Goal: Information Seeking & Learning: Learn about a topic

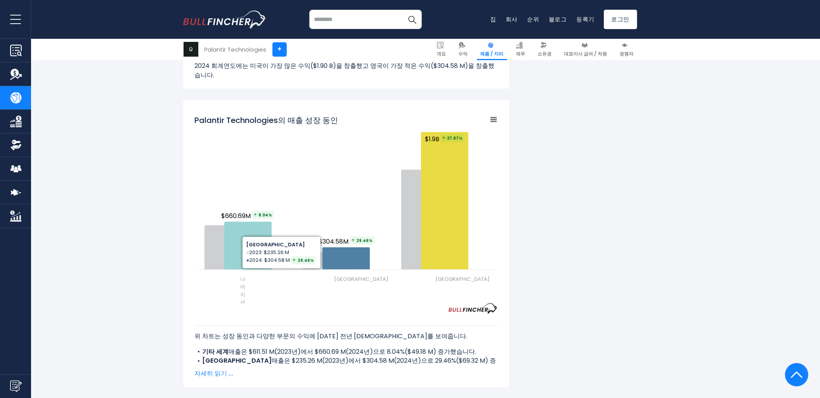
scroll to position [882, 0]
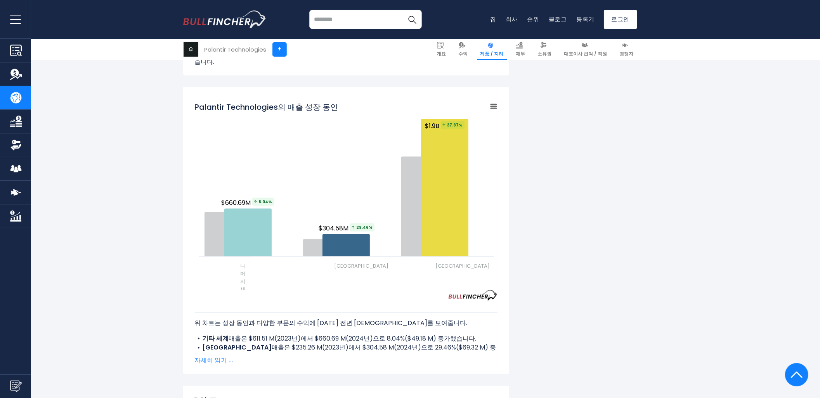
click at [209, 356] on span "자세히 읽기 ..." at bounding box center [346, 360] width 303 height 9
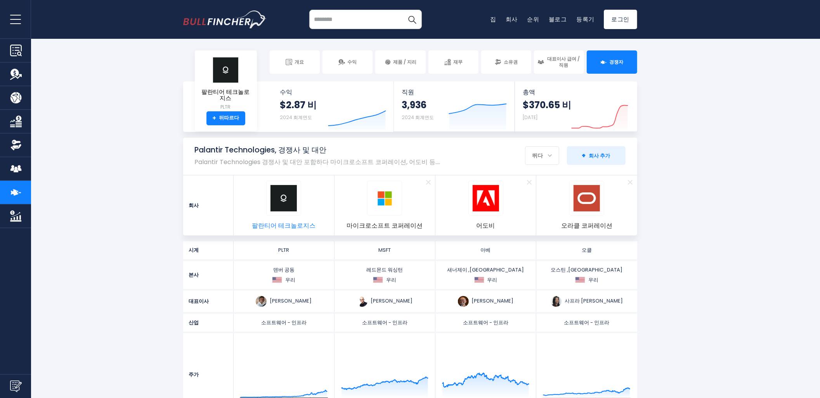
click at [292, 222] on span "팔란티어 테크놀로지스" at bounding box center [284, 226] width 64 height 9
click at [281, 196] on img at bounding box center [284, 198] width 26 height 26
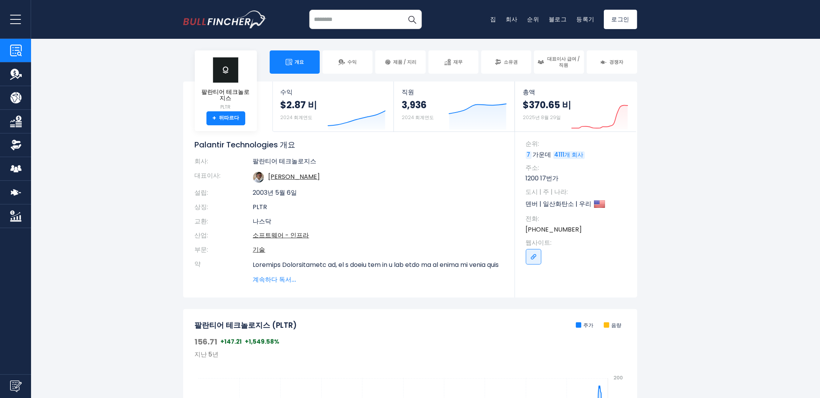
click at [246, 21] on img "홈페이지 바로가기" at bounding box center [224, 19] width 83 height 18
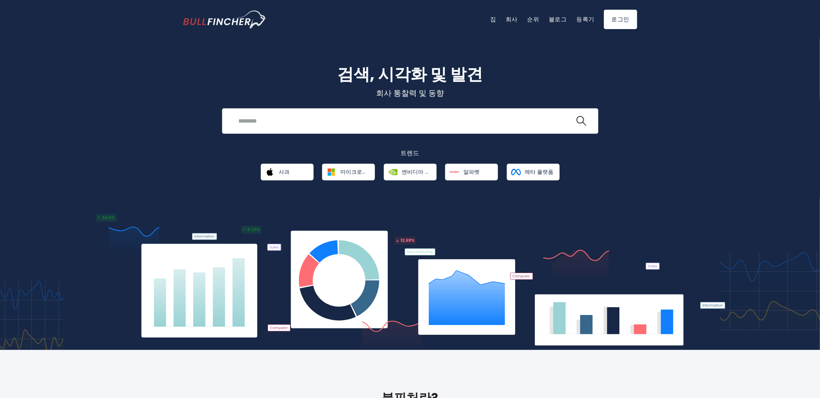
click at [328, 124] on input "search" at bounding box center [404, 121] width 341 height 14
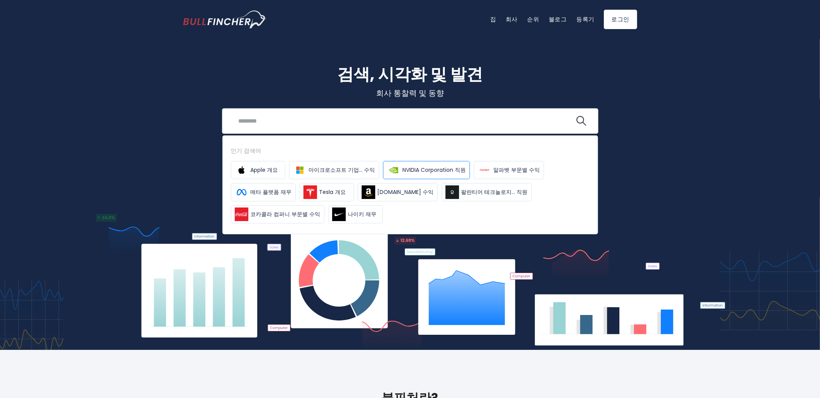
click at [393, 167] on img at bounding box center [394, 170] width 14 height 14
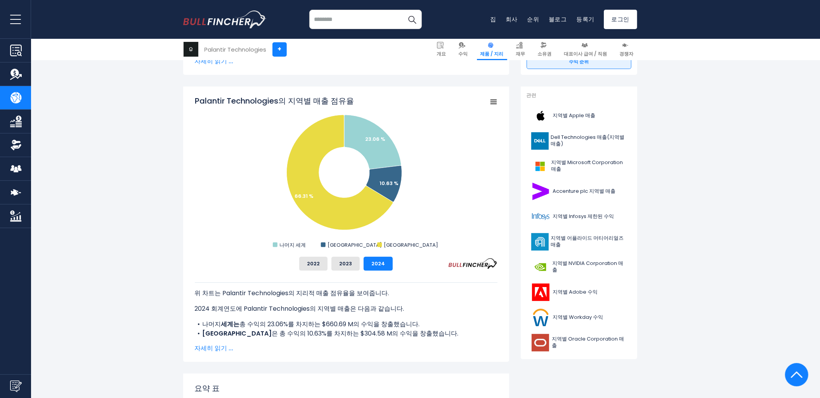
scroll to position [172, 0]
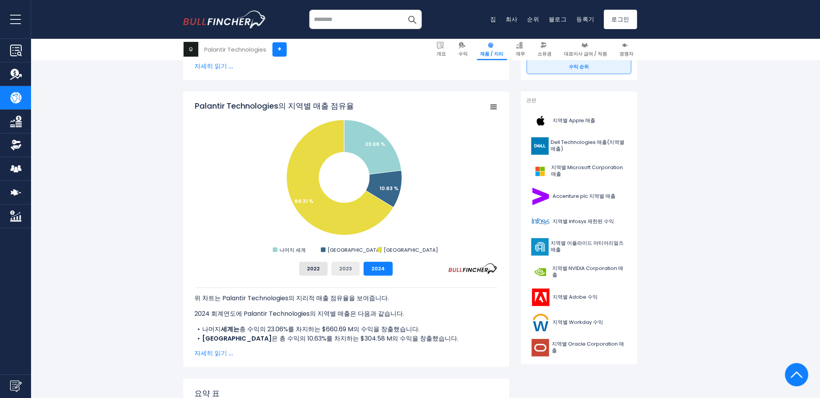
click at [354, 271] on button "2023" at bounding box center [346, 269] width 28 height 14
click at [313, 270] on button "2022" at bounding box center [313, 269] width 28 height 14
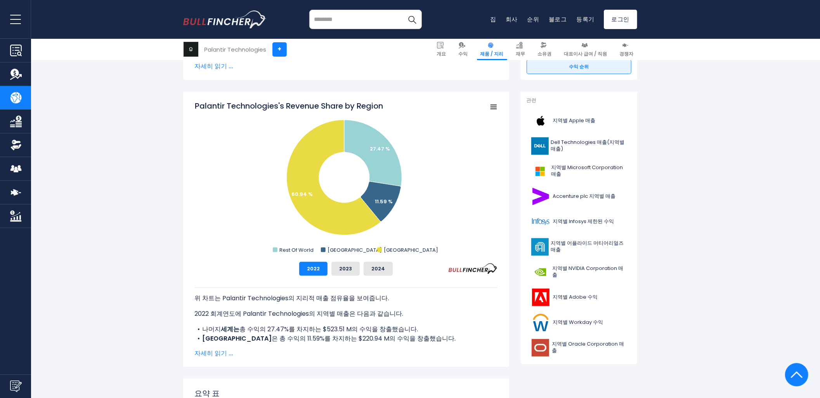
click at [216, 354] on span "자세히 읽기 ..." at bounding box center [346, 353] width 303 height 9
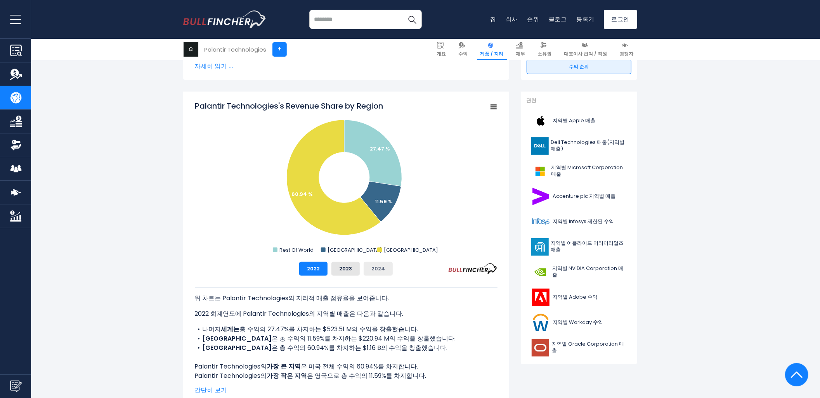
click at [384, 272] on button "2024" at bounding box center [378, 269] width 29 height 14
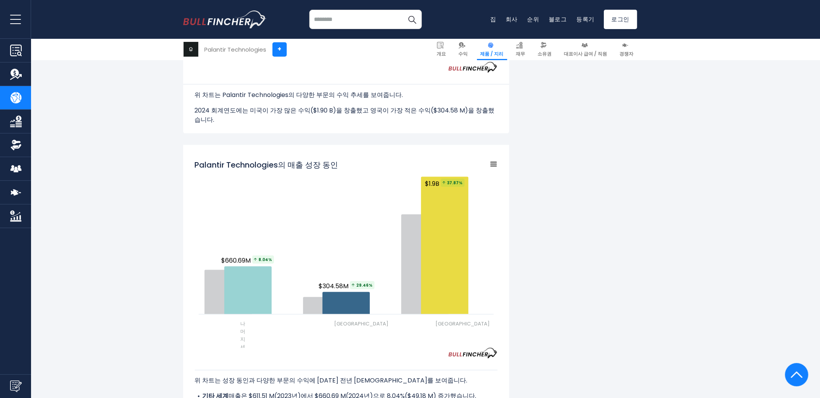
scroll to position [884, 0]
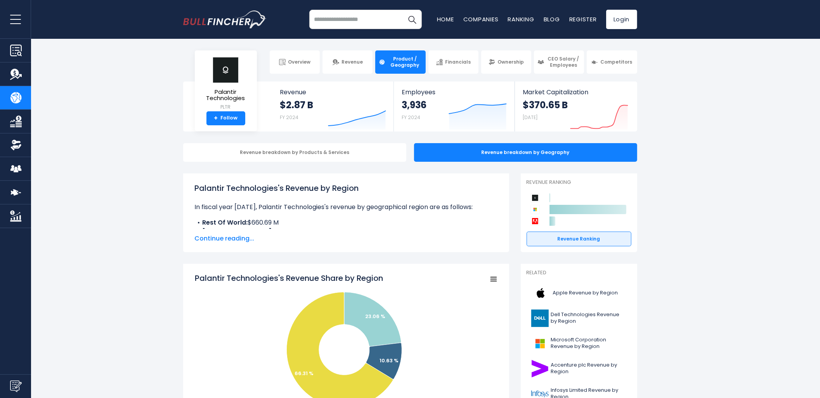
click at [363, 22] on input "search" at bounding box center [365, 19] width 113 height 19
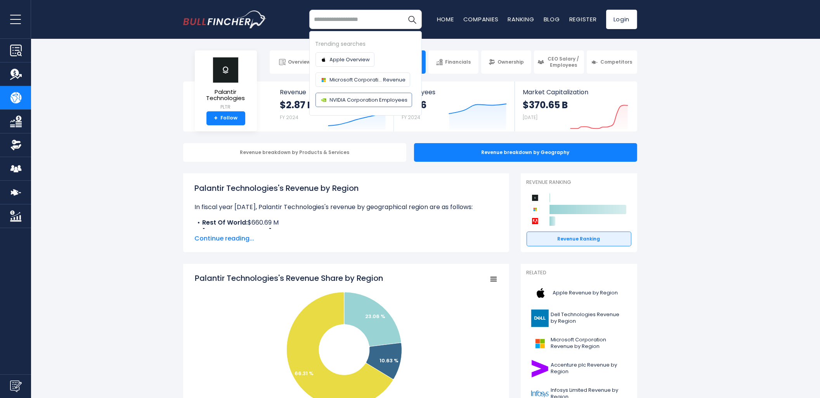
click at [365, 97] on span "NVIDIA Corporation Employees" at bounding box center [369, 100] width 78 height 8
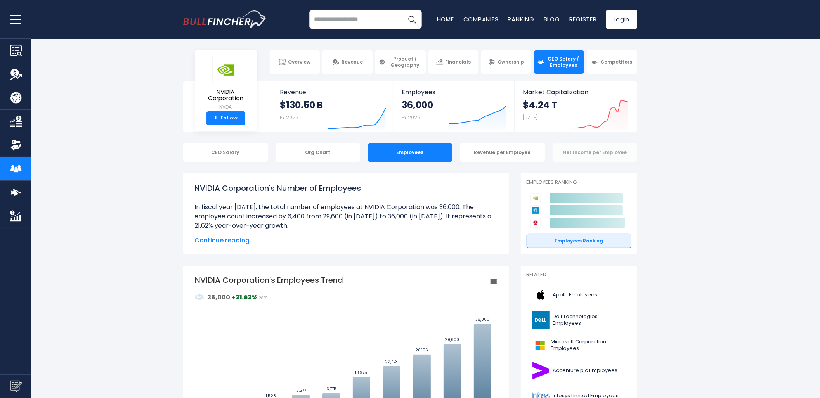
click at [634, 151] on div "Net Income per Employee" at bounding box center [595, 152] width 85 height 19
click at [616, 154] on div "Net Income per Employee" at bounding box center [595, 152] width 85 height 19
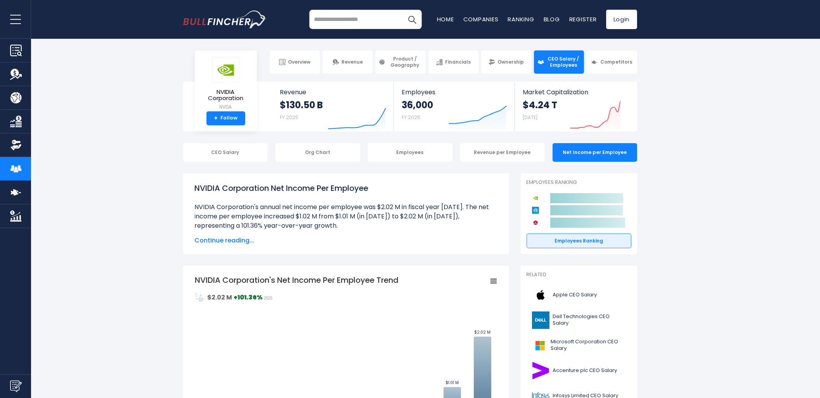
drag, startPoint x: 514, startPoint y: 156, endPoint x: 226, endPoint y: 185, distance: 289.1
click at [340, 148] on div "Org Chart" at bounding box center [318, 152] width 85 height 19
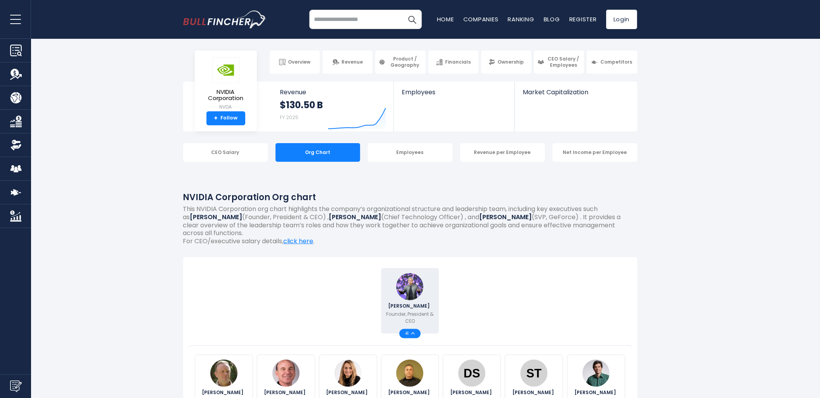
click at [15, 49] on img "Company Overview" at bounding box center [16, 51] width 12 height 12
click at [16, 75] on img "Company Revenue" at bounding box center [16, 74] width 12 height 12
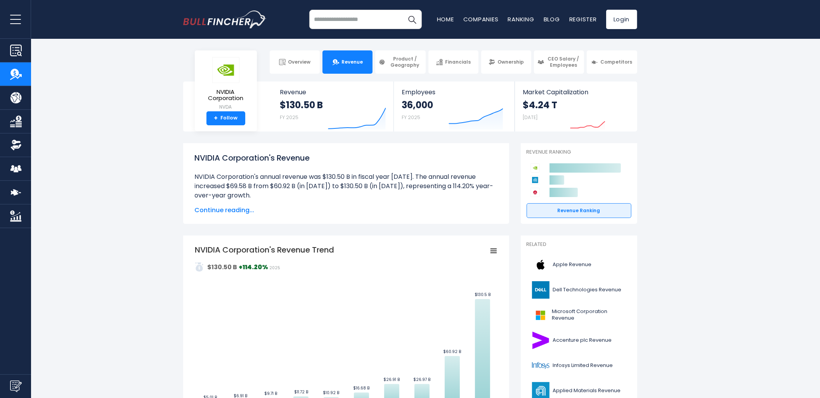
click at [16, 123] on img "Company Financials" at bounding box center [16, 122] width 12 height 12
click at [17, 167] on img "Company Employees" at bounding box center [16, 169] width 12 height 12
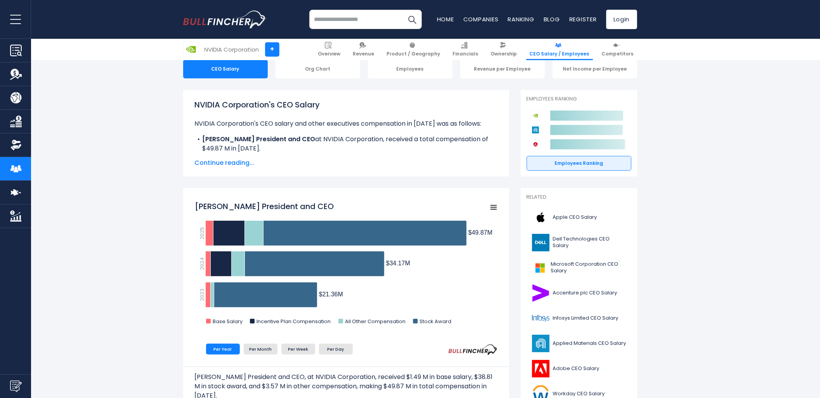
scroll to position [86, 0]
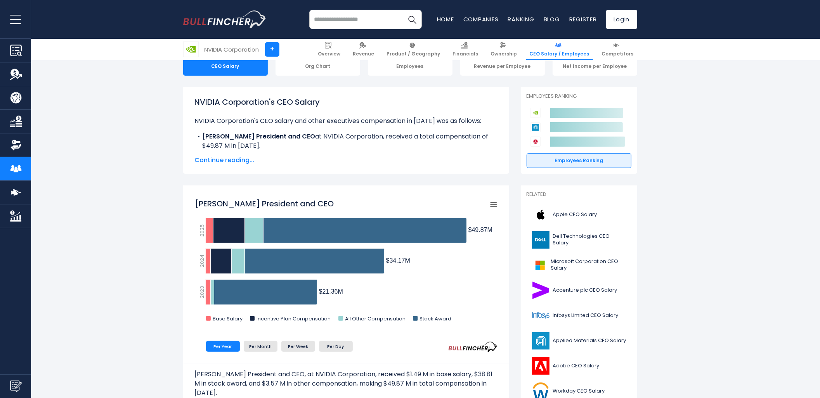
click at [14, 185] on link "Competitors" at bounding box center [15, 192] width 31 height 23
click at [13, 201] on link "Competitors" at bounding box center [15, 192] width 31 height 23
click at [12, 220] on img "Company Market Cap" at bounding box center [16, 216] width 12 height 12
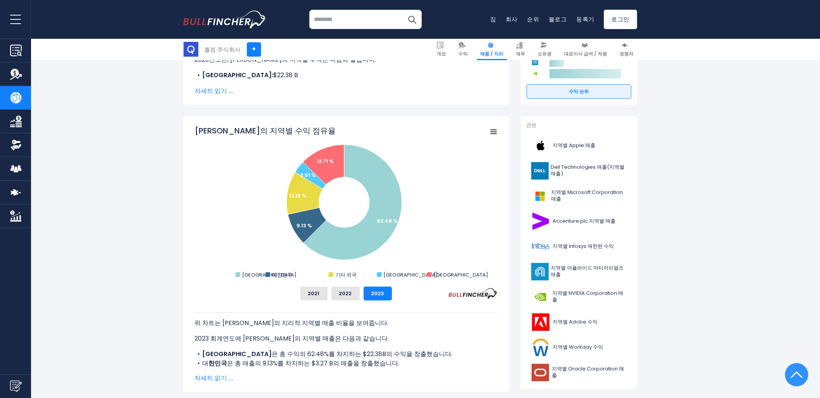
scroll to position [175, 0]
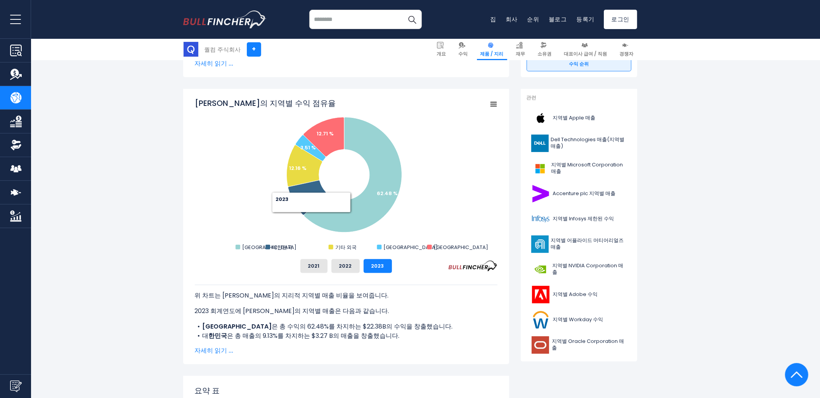
click at [221, 351] on span "자세히 읽기 ..." at bounding box center [346, 350] width 303 height 9
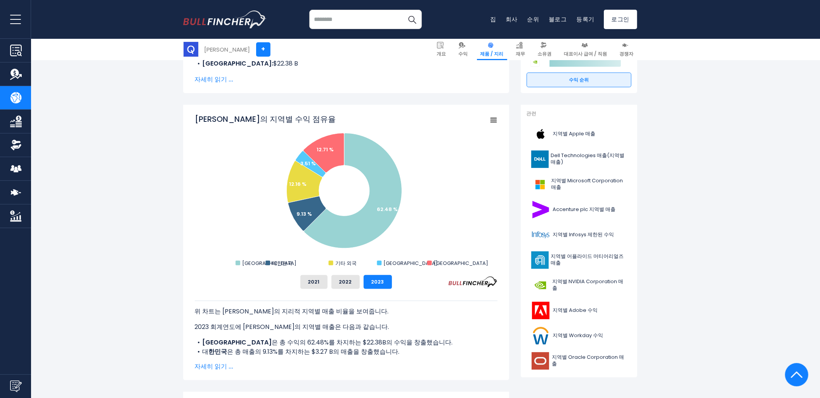
scroll to position [172, 0]
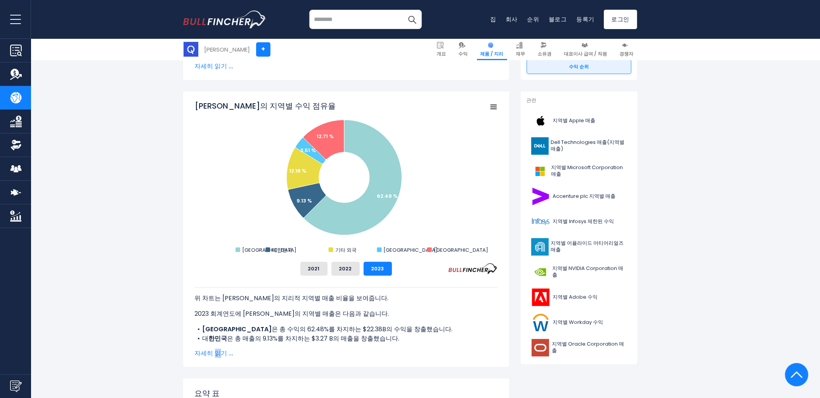
click at [217, 351] on span "자세히 읽기 ..." at bounding box center [346, 353] width 303 height 9
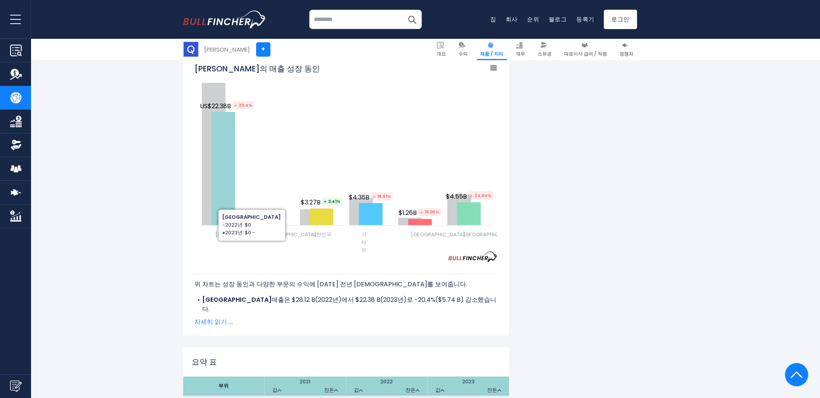
scroll to position [1035, 0]
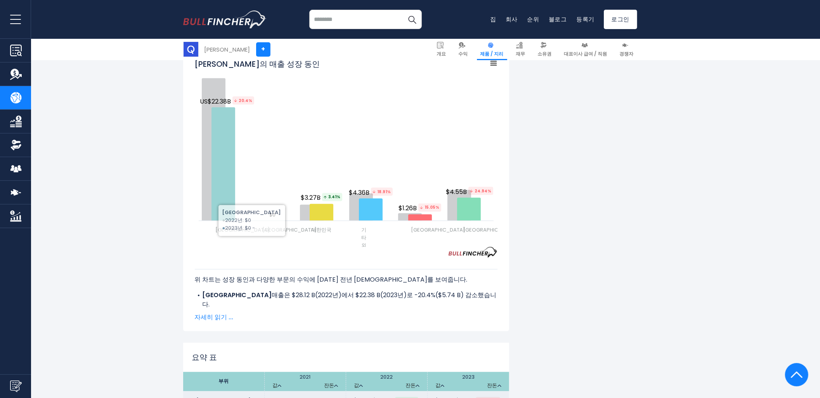
click at [220, 313] on span "자세히 읽기 ..." at bounding box center [346, 317] width 303 height 9
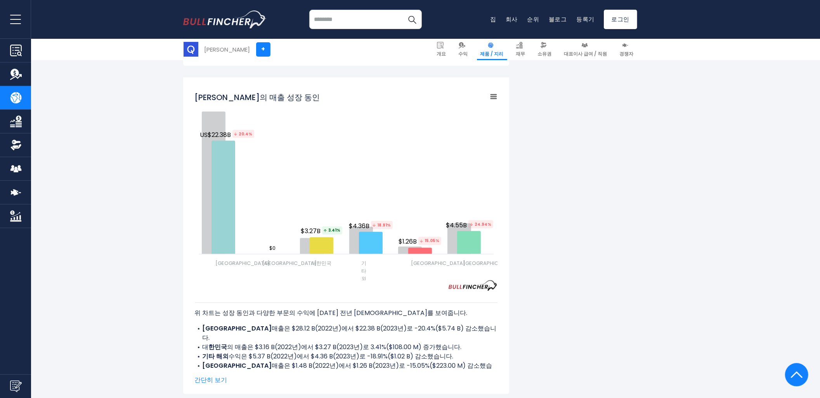
scroll to position [992, 0]
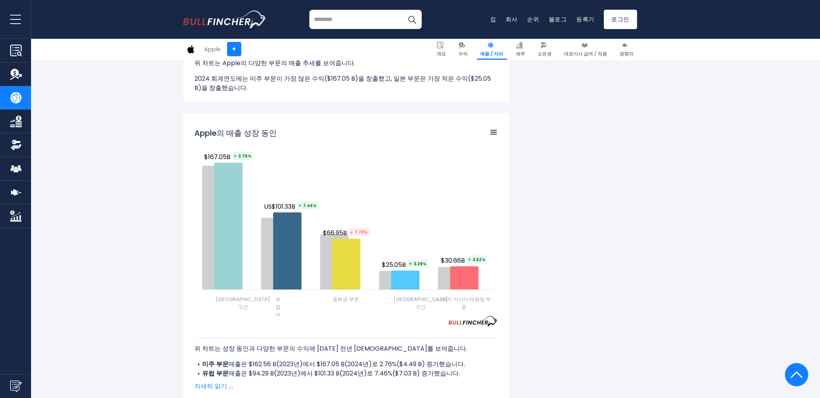
scroll to position [906, 0]
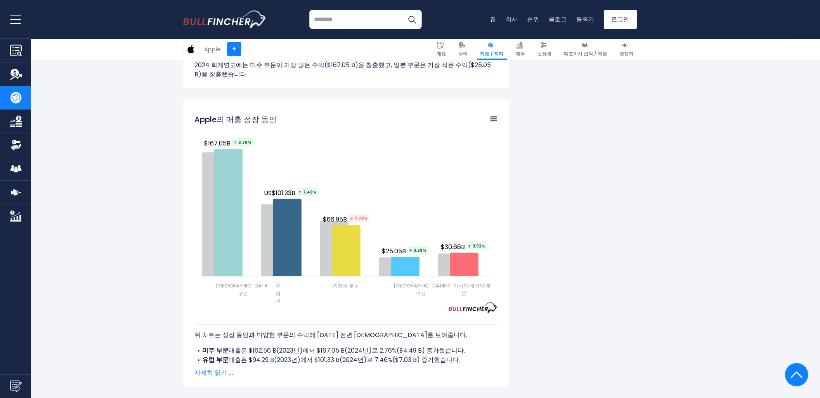
click at [207, 369] on span "자세히 읽기 ..." at bounding box center [346, 373] width 303 height 9
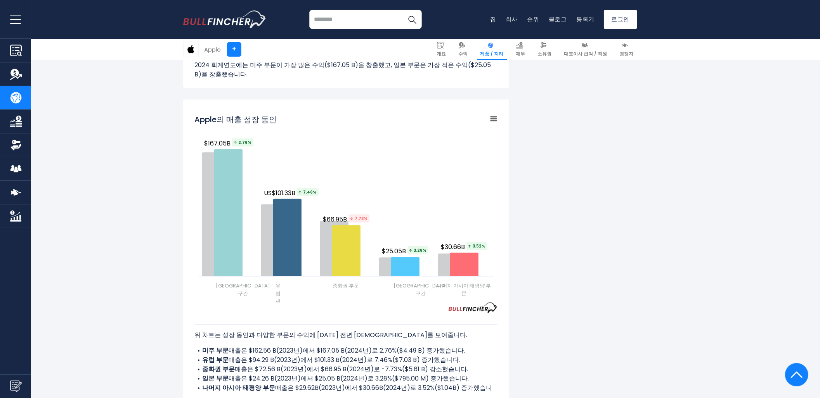
scroll to position [949, 0]
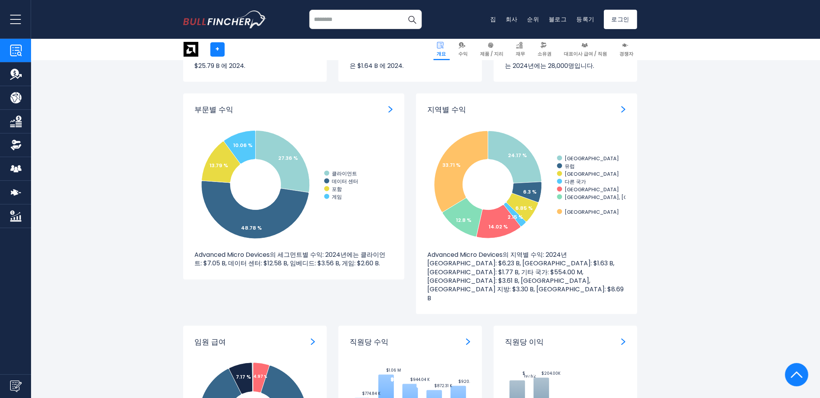
scroll to position [690, 0]
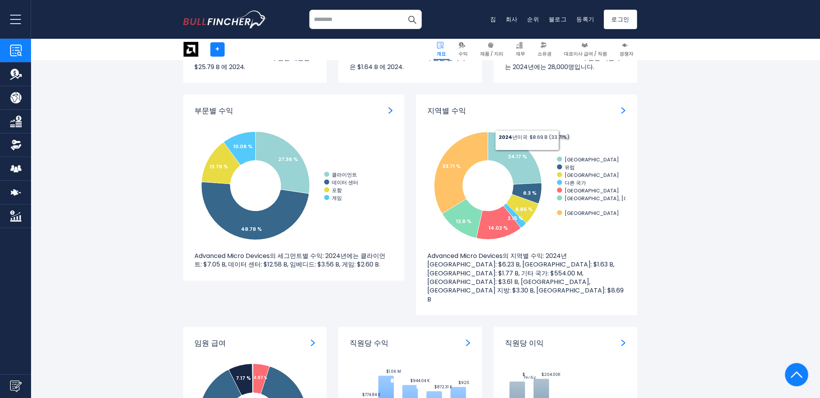
click at [620, 111] on div "지역별 수익" at bounding box center [527, 111] width 198 height 10
click at [625, 110] on img "지역별 수익" at bounding box center [623, 110] width 4 height 7
click at [625, 109] on img "지역별 수익" at bounding box center [623, 110] width 4 height 7
click at [624, 109] on img "지역별 수익" at bounding box center [623, 110] width 4 height 7
click at [457, 111] on h3 "지역별 수익" at bounding box center [447, 111] width 39 height 10
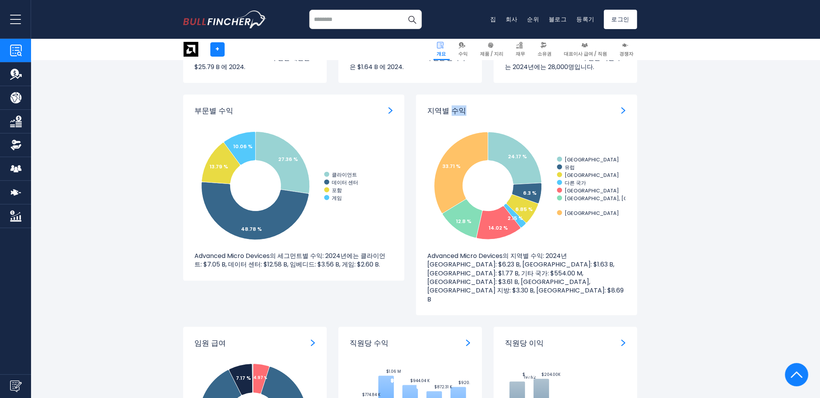
click at [457, 111] on h3 "지역별 수익" at bounding box center [447, 111] width 39 height 10
click at [491, 280] on div "지역별 수익 Created with Highcharts 12.1.2 24.17 % 6.3 % 6.85 % 2.15 % 14.02 % 12.8 …" at bounding box center [526, 205] width 221 height 221
click at [481, 262] on p "Advanced Micro Devices의 지역별 수익: 2024년 중국: $6.23 B, 유럽: $1.63 B, 일본: $1.77 B, 기타…" at bounding box center [527, 278] width 198 height 52
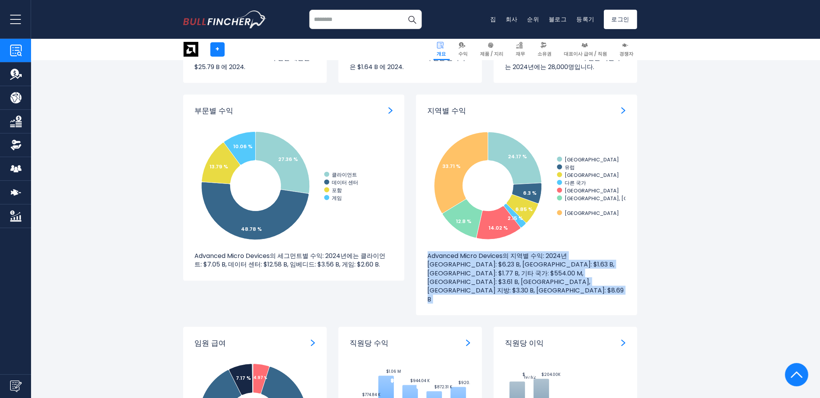
click at [481, 262] on p "Advanced Micro Devices의 지역별 수익: 2024년 중국: $6.23 B, 유럽: $1.63 B, 일본: $1.77 B, 기타…" at bounding box center [527, 278] width 198 height 52
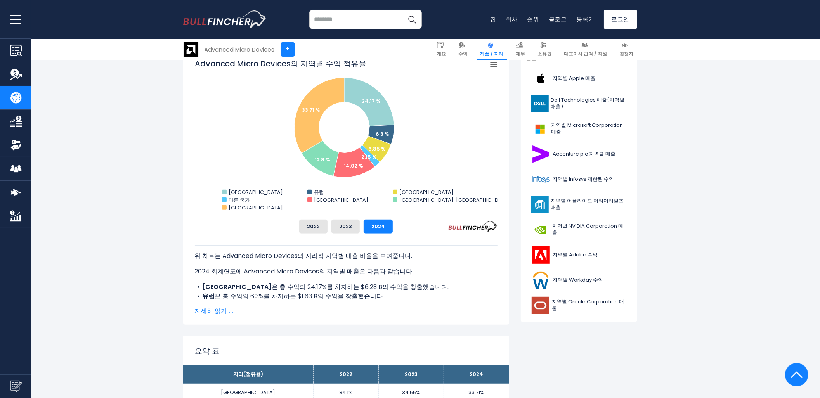
scroll to position [215, 0]
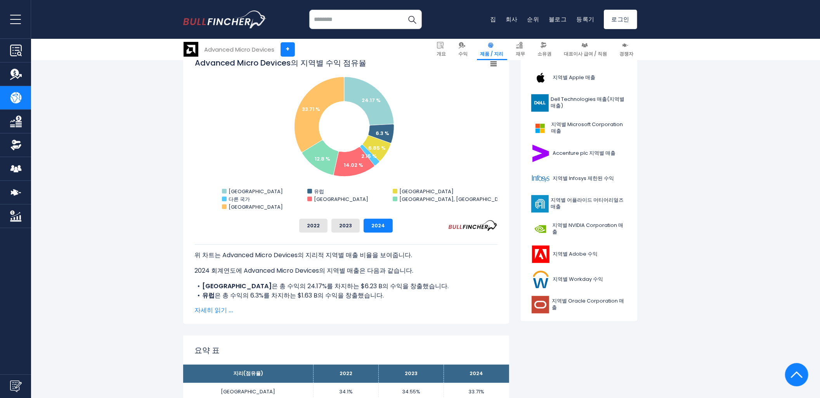
click at [228, 309] on span "자세히 읽기 ..." at bounding box center [346, 310] width 303 height 9
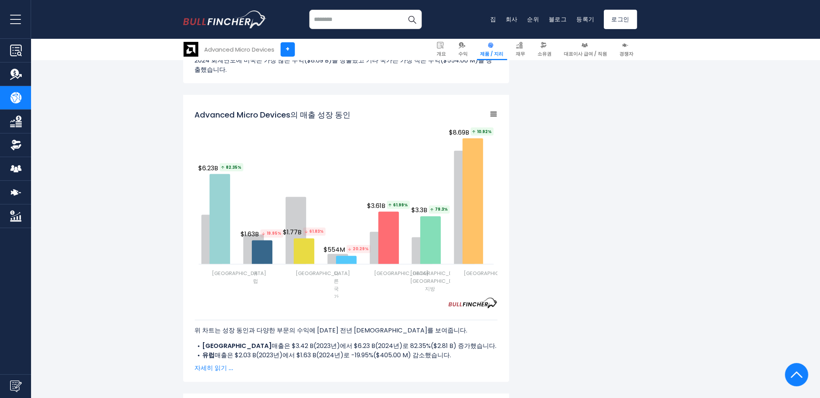
scroll to position [1019, 0]
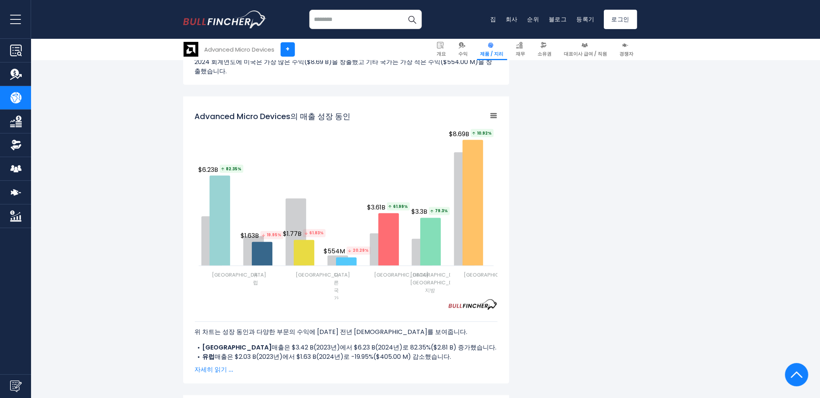
click at [204, 366] on span "자세히 읽기 ..." at bounding box center [346, 370] width 303 height 9
